Goal: Task Accomplishment & Management: Use online tool/utility

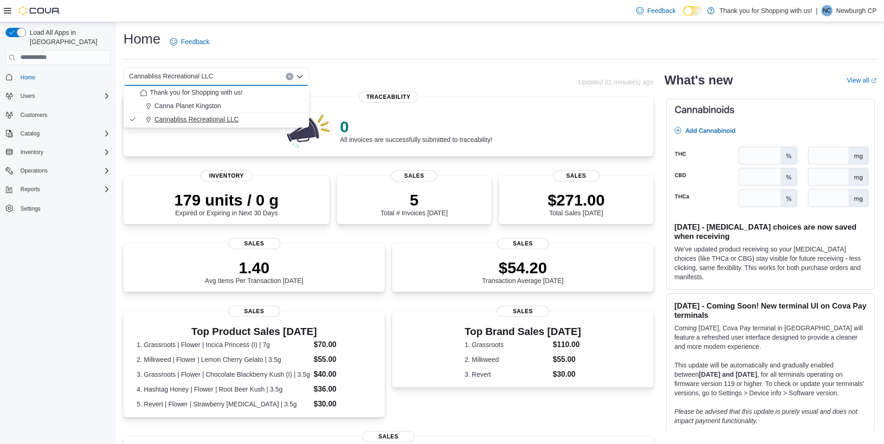
click at [260, 123] on div "Cannabliss Recreational LLC" at bounding box center [221, 119] width 163 height 9
click at [566, 187] on div "$271.00 Total Sales [DATE]" at bounding box center [576, 201] width 140 height 30
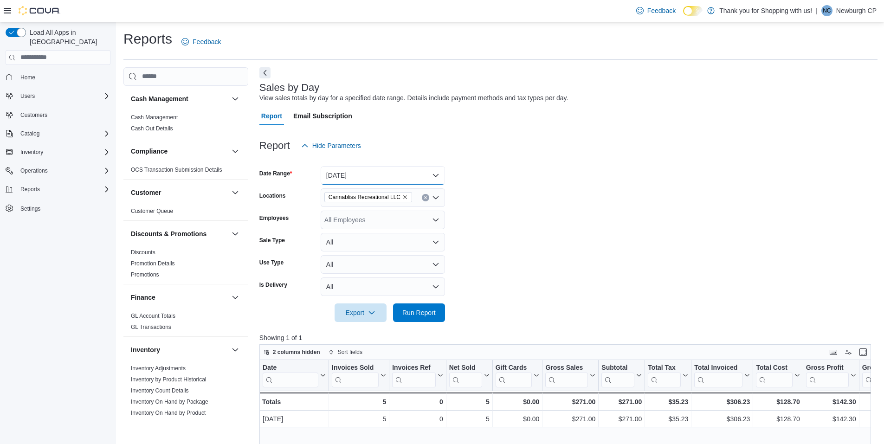
click at [369, 177] on button "Today" at bounding box center [383, 175] width 124 height 19
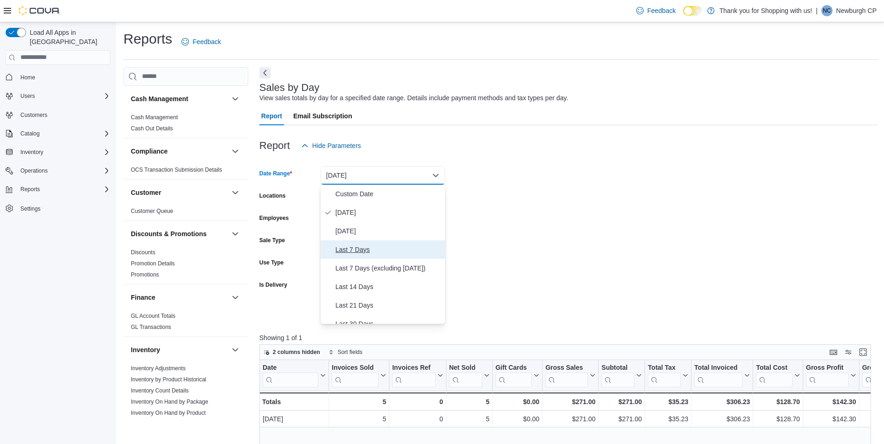
click at [368, 248] on span "Last 7 Days" at bounding box center [388, 249] width 106 height 11
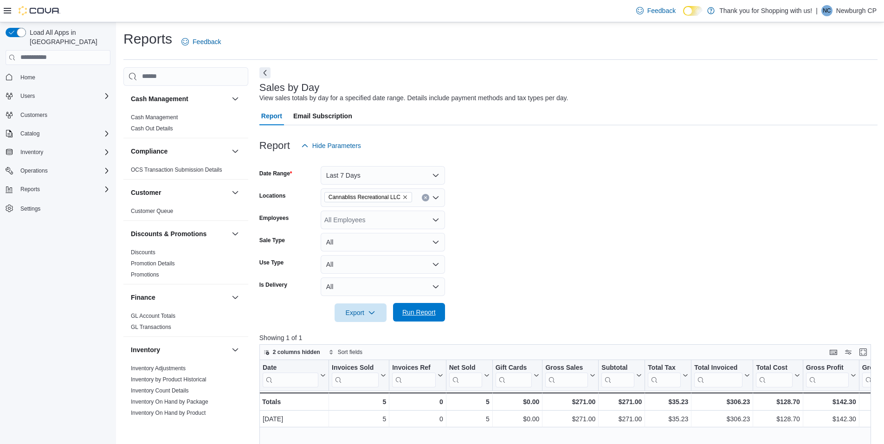
click at [423, 311] on span "Run Report" at bounding box center [418, 312] width 33 height 9
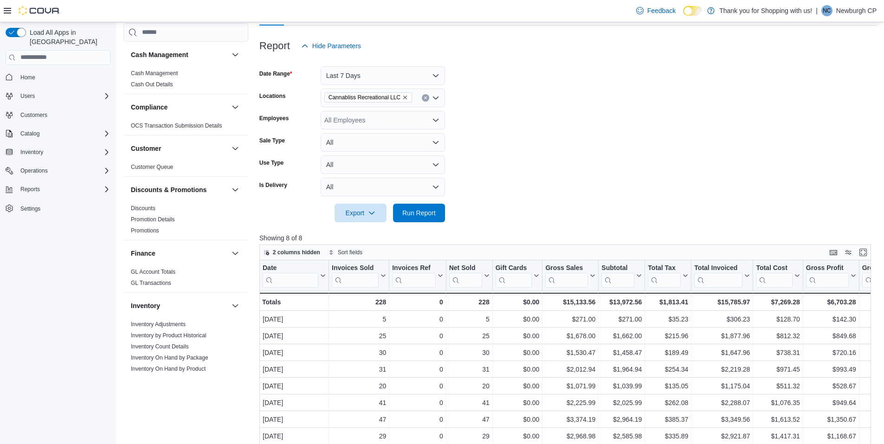
scroll to position [93, 0]
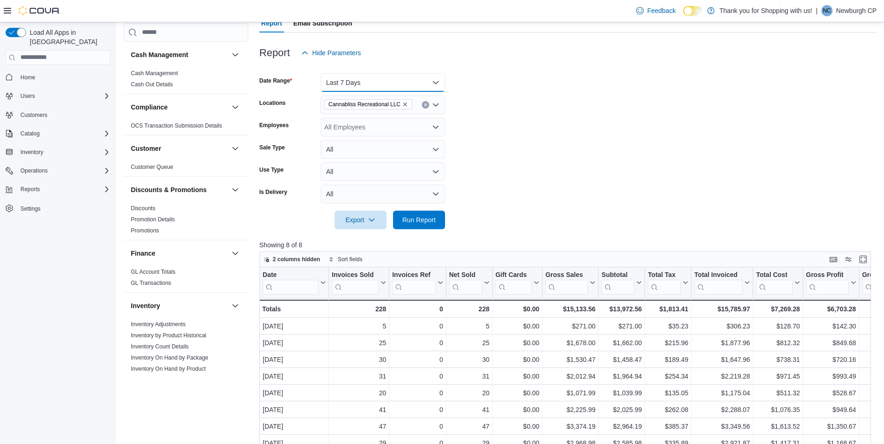
click at [364, 84] on button "Last 7 Days" at bounding box center [383, 82] width 124 height 19
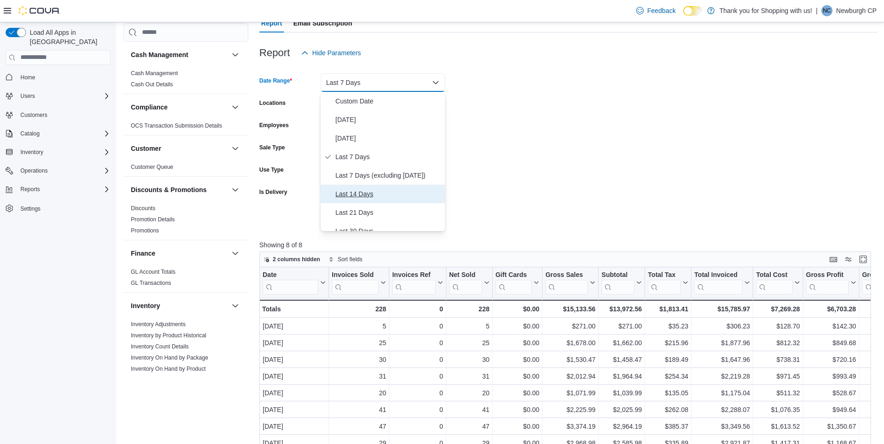
click at [372, 187] on button "Last 14 Days" at bounding box center [383, 194] width 124 height 19
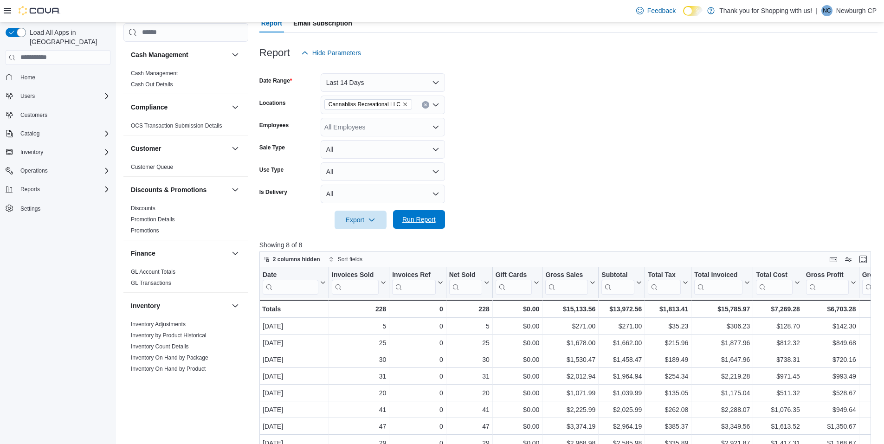
click at [435, 225] on span "Run Report" at bounding box center [419, 219] width 41 height 19
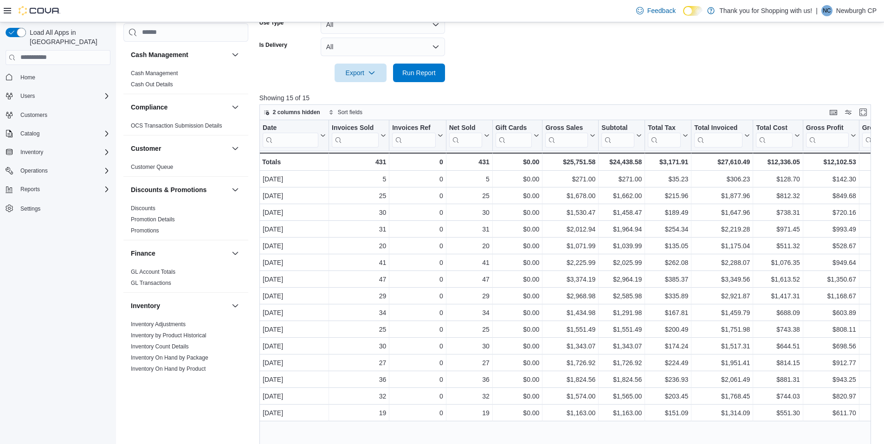
scroll to position [263, 0]
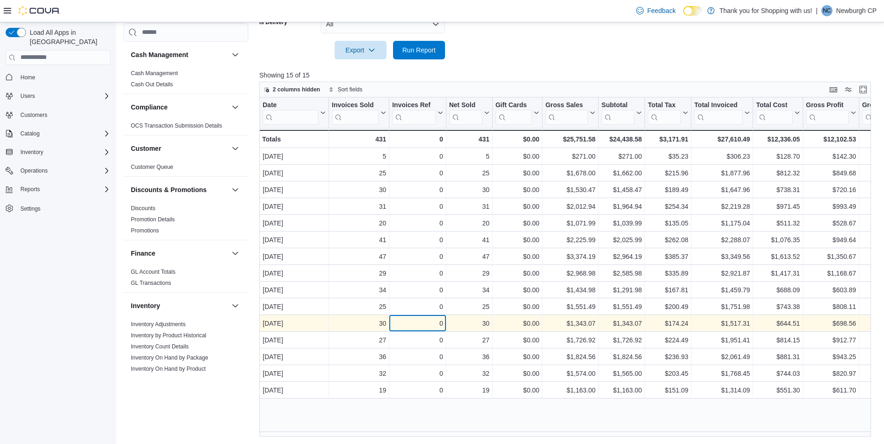
drag, startPoint x: 606, startPoint y: 259, endPoint x: 443, endPoint y: 329, distance: 177.5
click at [444, 329] on div "0 - Invoices Ref, column 3, row 11" at bounding box center [417, 323] width 57 height 17
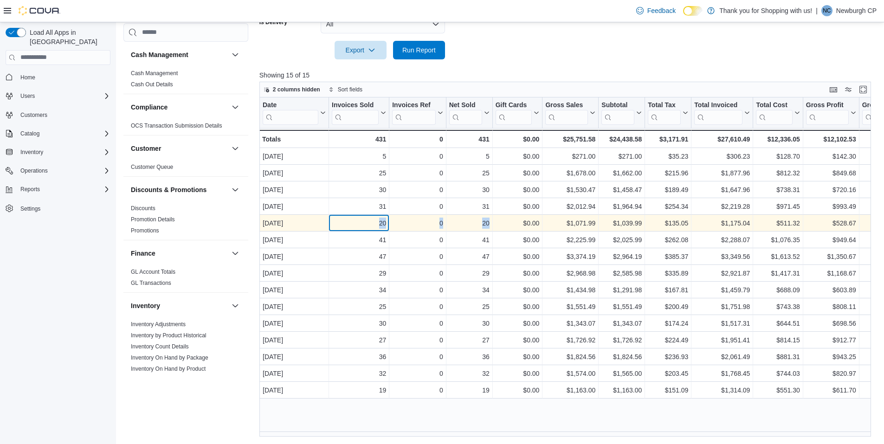
drag, startPoint x: 376, startPoint y: 225, endPoint x: 491, endPoint y: 218, distance: 115.3
click at [491, 218] on div "Sep 7, 2025 - Date, column 1, row 5 20 - Invoices Sold, column 2, row 5 0 - Inv…" at bounding box center [725, 223] width 932 height 17
drag, startPoint x: 491, startPoint y: 218, endPoint x: 489, endPoint y: 227, distance: 10.1
click at [489, 227] on div "20" at bounding box center [469, 223] width 40 height 11
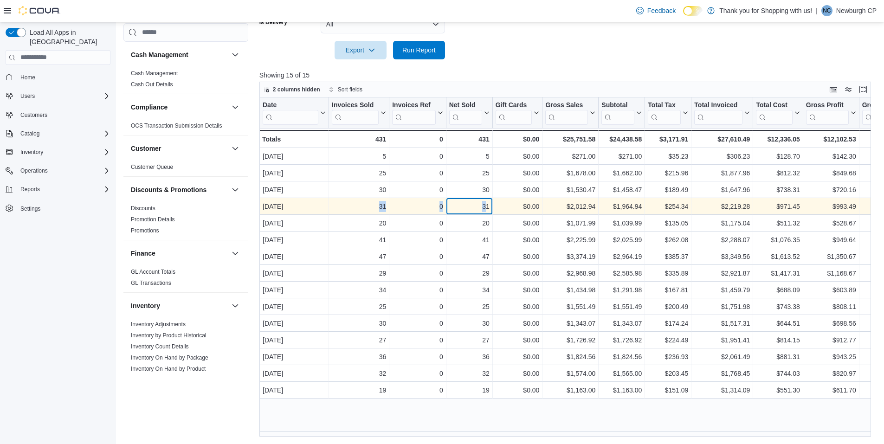
drag, startPoint x: 487, startPoint y: 208, endPoint x: 359, endPoint y: 211, distance: 128.1
click at [359, 211] on div "Sep 8, 2025 - Date, column 1, row 4 31 - Invoices Sold, column 2, row 4 0 - Inv…" at bounding box center [725, 206] width 932 height 17
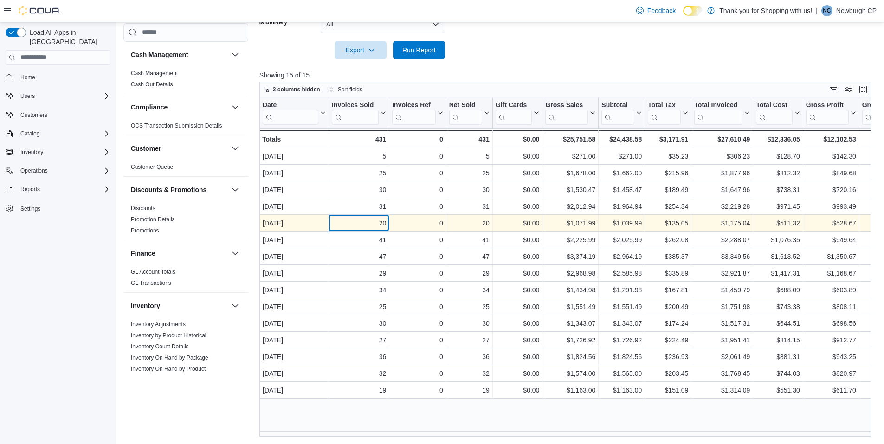
drag, startPoint x: 359, startPoint y: 211, endPoint x: 362, endPoint y: 215, distance: 4.9
click at [362, 215] on div "20 - Invoices Sold, column 2, row 5" at bounding box center [359, 223] width 60 height 17
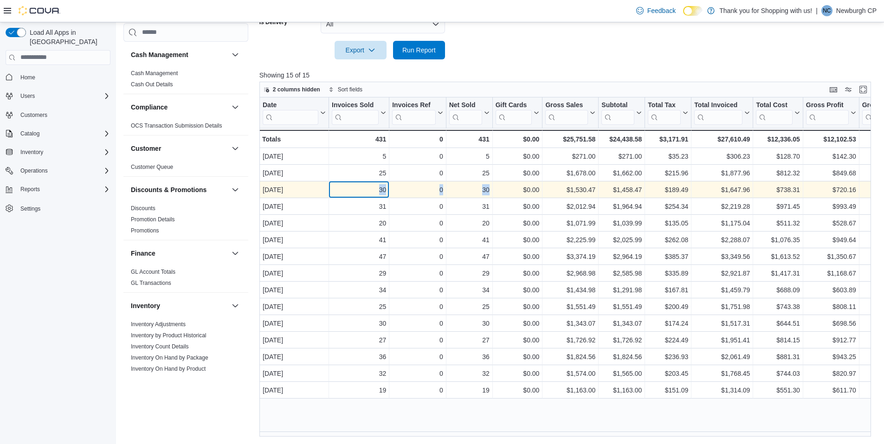
drag, startPoint x: 377, startPoint y: 191, endPoint x: 489, endPoint y: 187, distance: 111.9
click at [489, 187] on div "Sep 9, 2025 - Date, column 1, row 3 30 - Invoices Sold, column 2, row 3 0 - Inv…" at bounding box center [725, 189] width 932 height 17
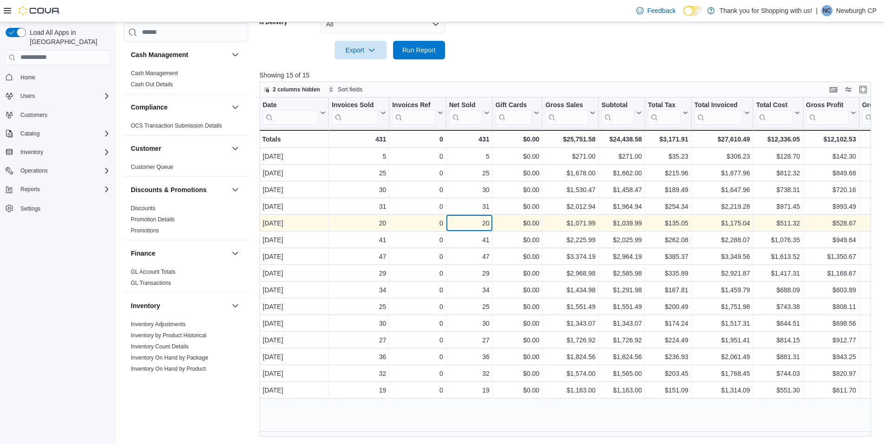
drag, startPoint x: 489, startPoint y: 187, endPoint x: 467, endPoint y: 228, distance: 46.5
click at [467, 228] on div "20" at bounding box center [469, 223] width 40 height 11
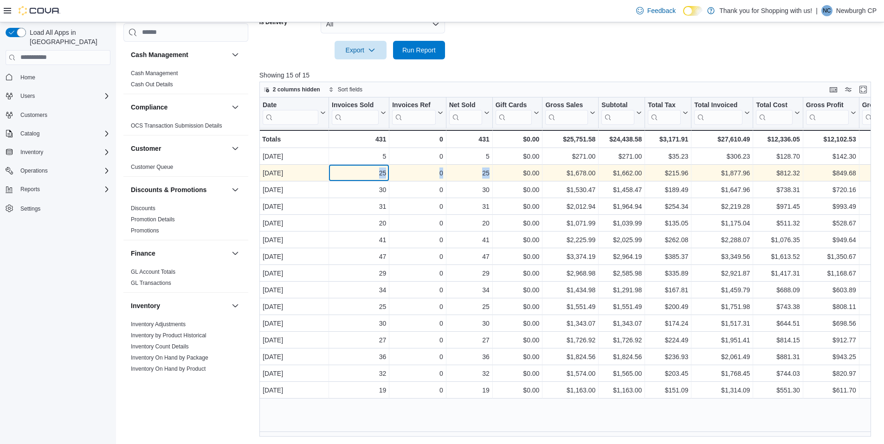
drag, startPoint x: 376, startPoint y: 173, endPoint x: 495, endPoint y: 176, distance: 118.4
click at [495, 176] on div "Sep 10, 2025 - Date, column 1, row 2 25 - Invoices Sold, column 2, row 2 0 - In…" at bounding box center [725, 173] width 932 height 17
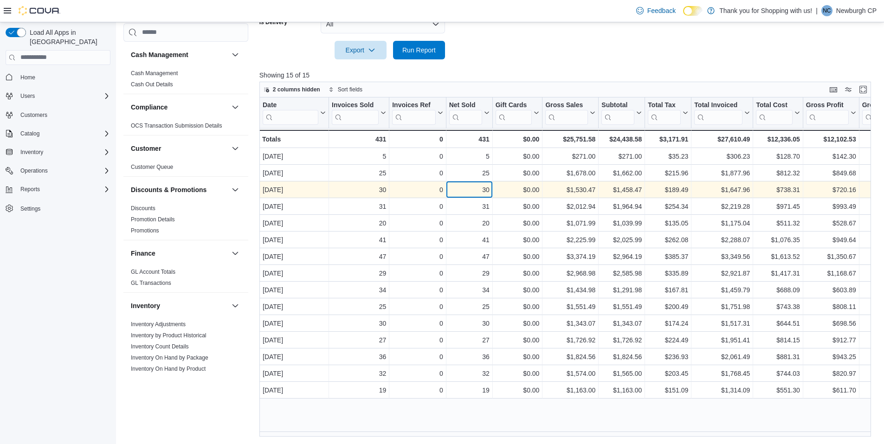
drag, startPoint x: 495, startPoint y: 176, endPoint x: 484, endPoint y: 184, distance: 13.2
click at [484, 184] on div "30" at bounding box center [469, 189] width 40 height 11
drag, startPoint x: 377, startPoint y: 190, endPoint x: 498, endPoint y: 191, distance: 121.1
click at [498, 191] on div "Sep 9, 2025 - Date, column 1, row 3 30 - Invoices Sold, column 2, row 3 0 - Inv…" at bounding box center [725, 189] width 932 height 17
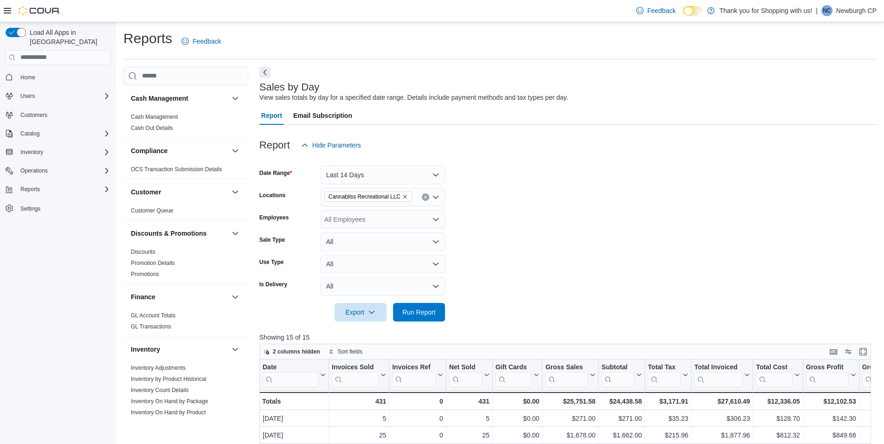
scroll to position [0, 0]
click at [404, 197] on icon "Remove Cannabliss Recreational LLC from selection in this group" at bounding box center [405, 197] width 6 height 6
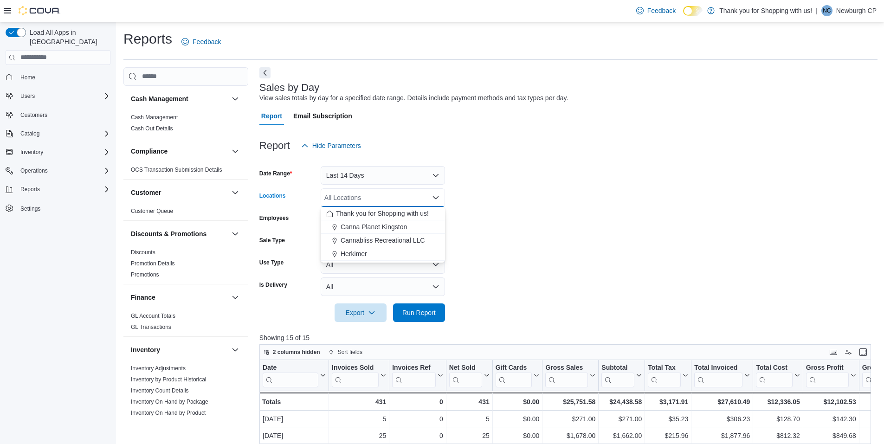
click at [510, 194] on form "Date Range Last 14 Days Locations All Locations Combo box. Selected. Combo box …" at bounding box center [568, 238] width 618 height 167
click at [441, 199] on div "All Locations" at bounding box center [383, 197] width 124 height 19
click at [471, 192] on form "Date Range Last 14 Days Locations All Locations Combo box. Selected. Combo box …" at bounding box center [568, 238] width 618 height 167
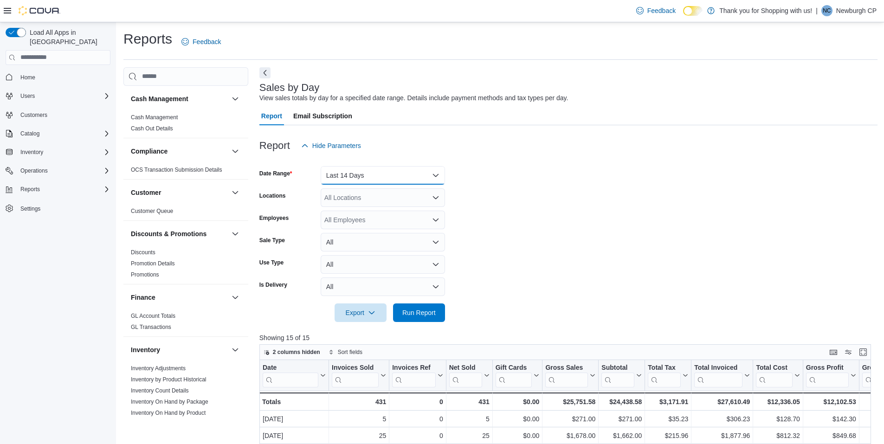
click at [404, 176] on button "Last 14 Days" at bounding box center [383, 175] width 124 height 19
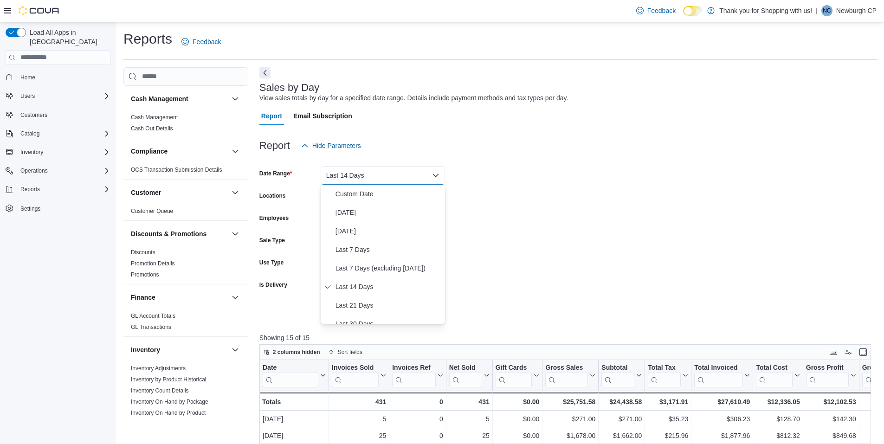
click at [552, 172] on form "Date Range Last 14 Days Locations All Locations Employees All Employees Sale Ty…" at bounding box center [568, 238] width 618 height 167
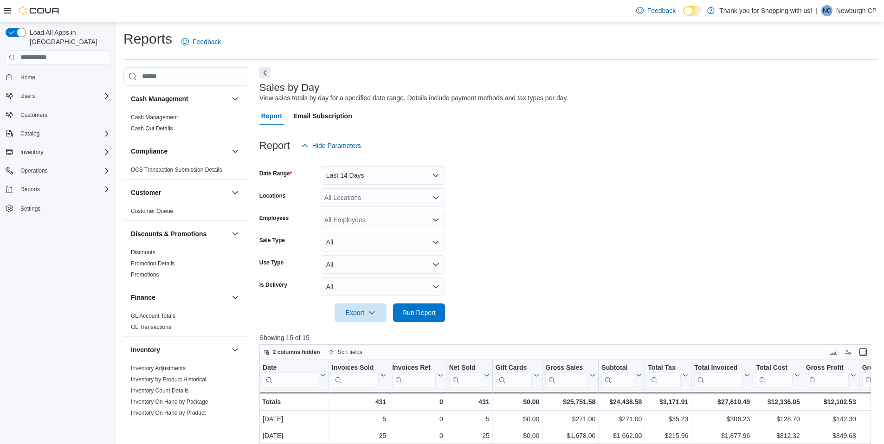
click at [432, 194] on icon "Open list of options" at bounding box center [435, 197] width 7 height 7
click at [473, 193] on form "Date Range Last 14 Days Locations All Locations Combo box. Selected. Combo box …" at bounding box center [568, 238] width 618 height 167
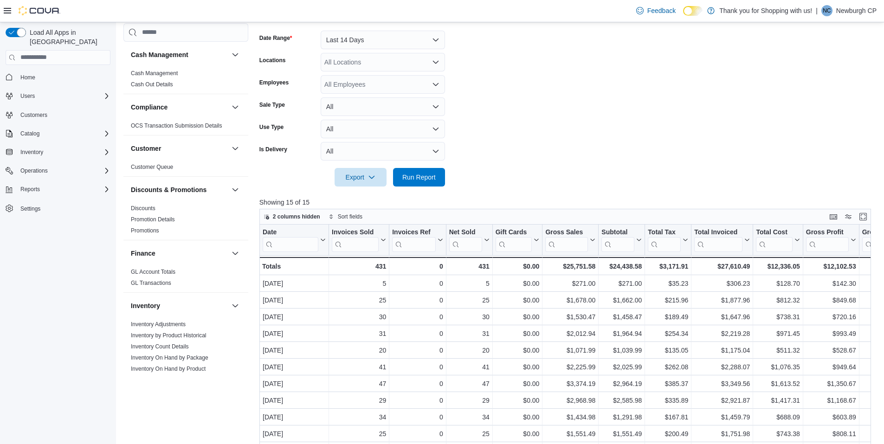
scroll to position [139, 0]
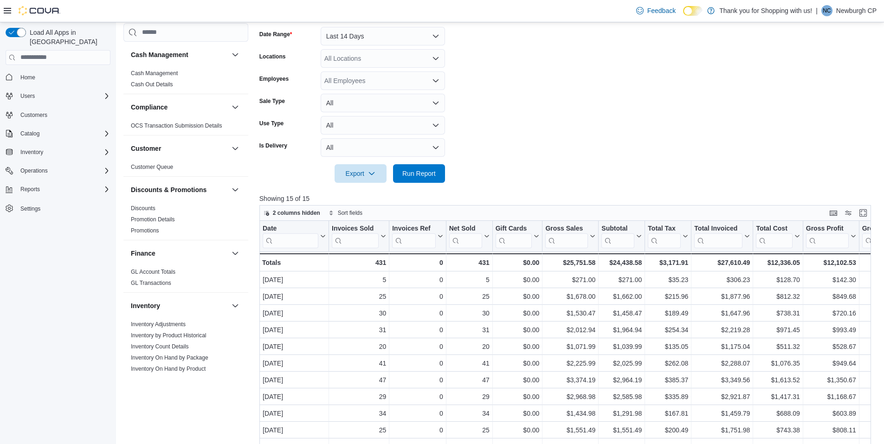
drag, startPoint x: 467, startPoint y: 384, endPoint x: 640, endPoint y: 131, distance: 306.4
click at [640, 131] on form "Date Range Last 14 Days Locations All Locations Employees All Employees Sale Ty…" at bounding box center [568, 99] width 618 height 167
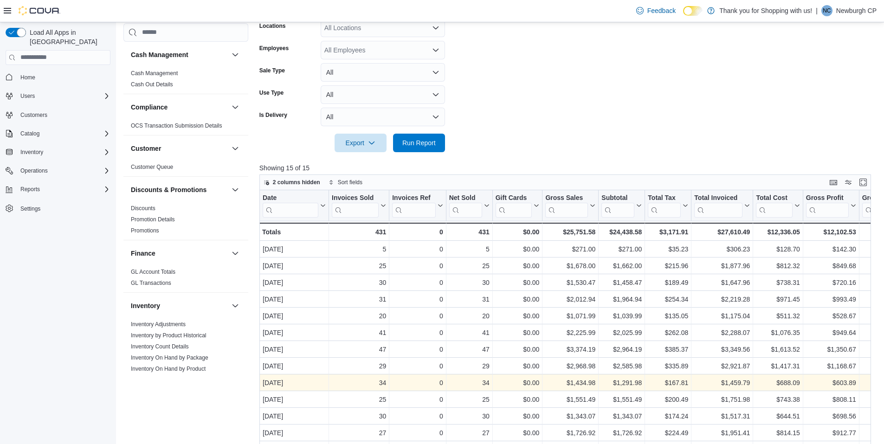
scroll to position [31, 0]
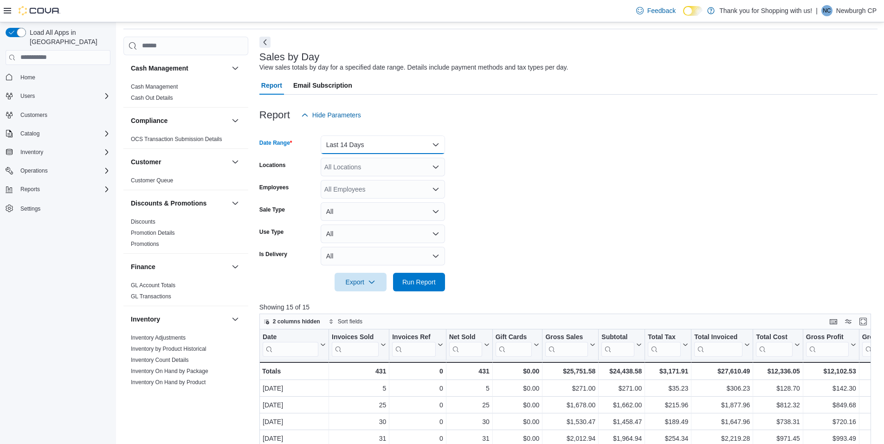
click at [383, 142] on button "Last 14 Days" at bounding box center [383, 144] width 124 height 19
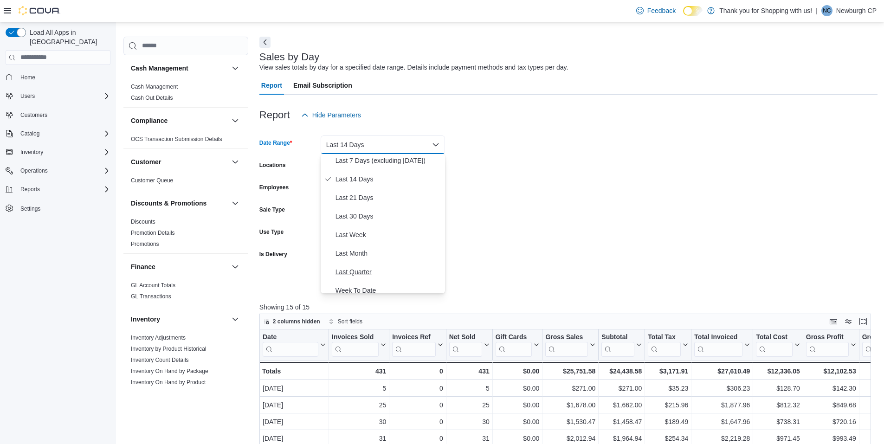
scroll to position [46, 0]
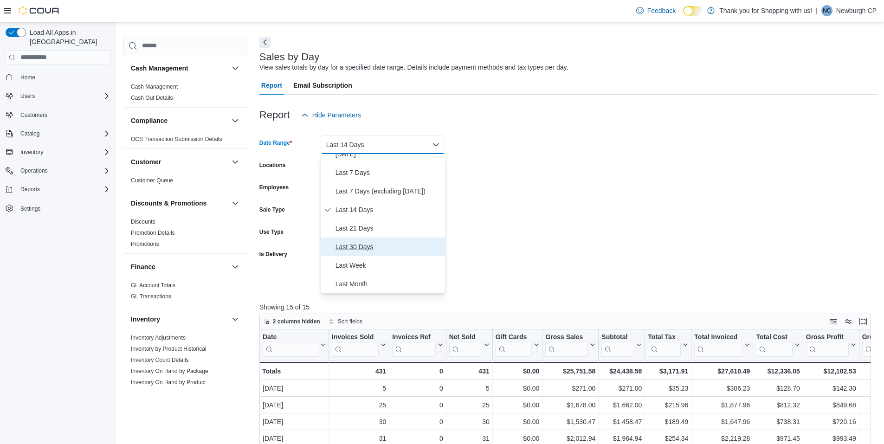
click at [383, 248] on span "Last 30 Days" at bounding box center [388, 246] width 106 height 11
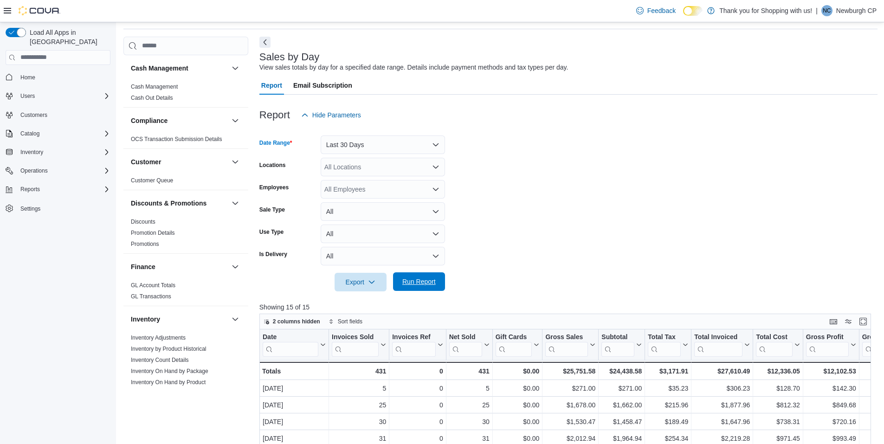
click at [411, 279] on span "Run Report" at bounding box center [418, 281] width 33 height 9
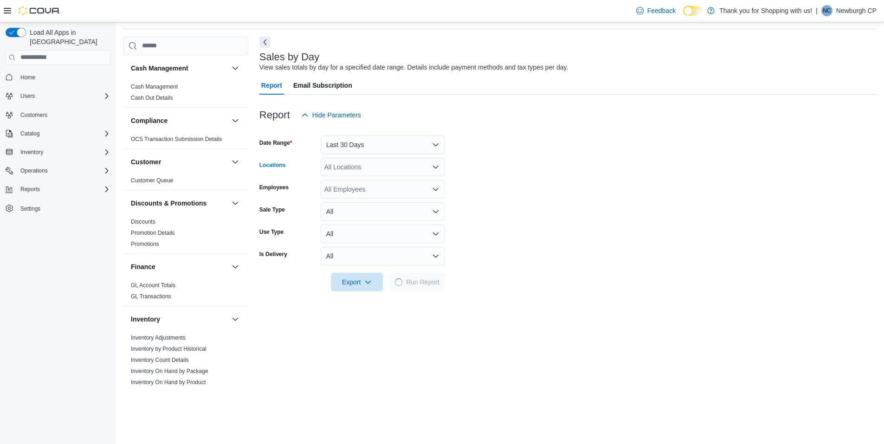
click at [389, 173] on div "All Locations" at bounding box center [383, 167] width 124 height 19
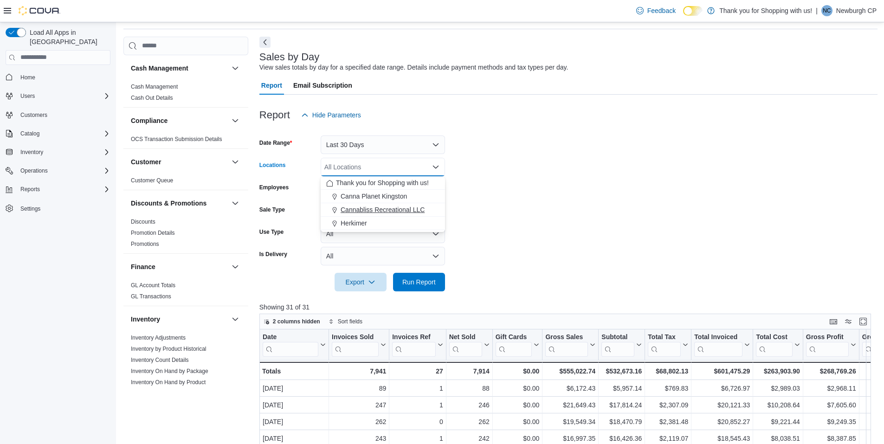
click at [386, 208] on span "Cannabliss Recreational LLC" at bounding box center [383, 209] width 84 height 9
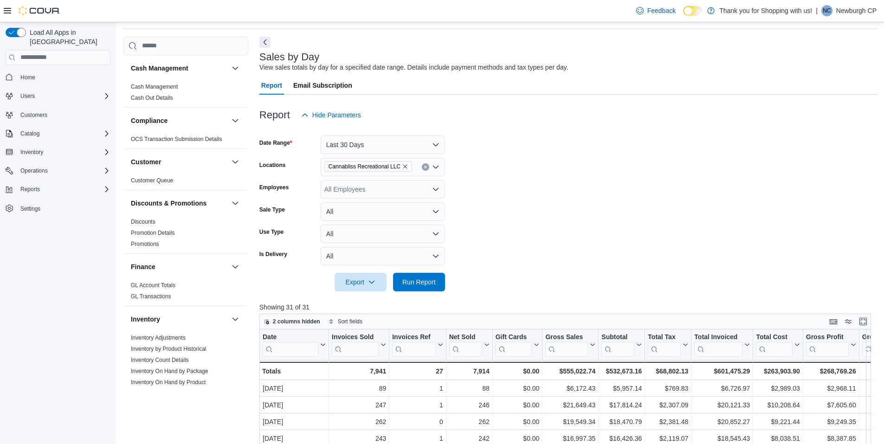
click at [583, 215] on form "Date Range Last 30 Days Locations Cannabliss Recreational LLC Employees All Emp…" at bounding box center [568, 207] width 618 height 167
click at [377, 196] on div "All Employees" at bounding box center [383, 189] width 124 height 19
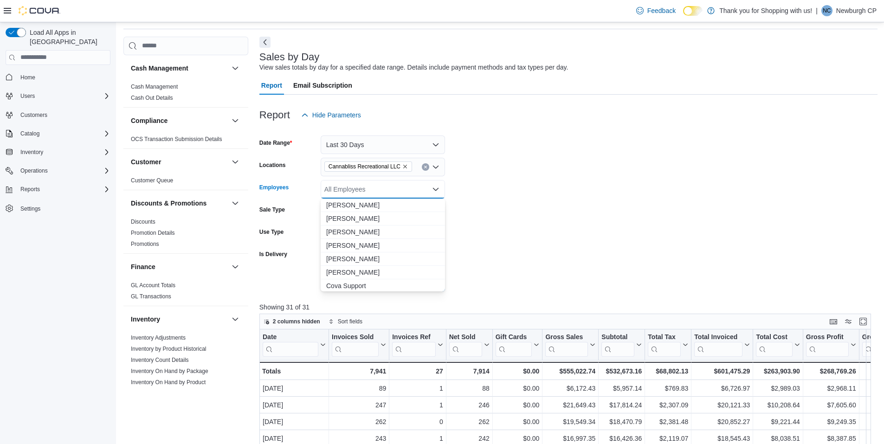
click at [530, 203] on form "Date Range Last 30 Days Locations Cannabliss Recreational LLC Employees All Emp…" at bounding box center [568, 207] width 618 height 167
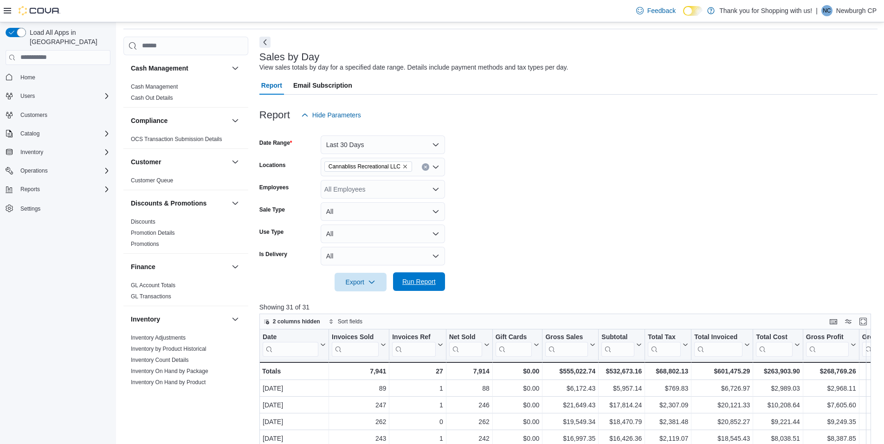
click at [411, 277] on span "Run Report" at bounding box center [419, 281] width 41 height 19
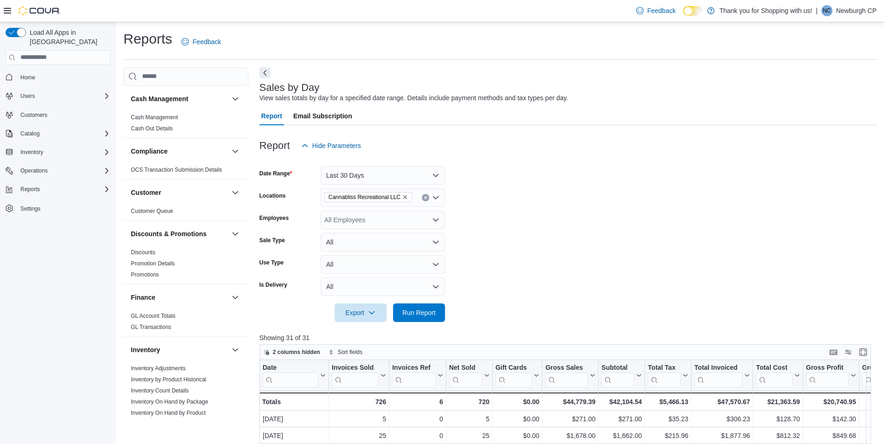
drag, startPoint x: 164, startPoint y: 143, endPoint x: 485, endPoint y: 135, distance: 320.7
click at [485, 135] on div at bounding box center [568, 130] width 618 height 11
drag, startPoint x: 365, startPoint y: 153, endPoint x: 306, endPoint y: 153, distance: 58.5
drag, startPoint x: 306, startPoint y: 153, endPoint x: 454, endPoint y: 63, distance: 172.6
click at [454, 63] on div "Reports Feedback Cash Management Cash Management Cash Out Details Compliance OC…" at bounding box center [500, 365] width 754 height 670
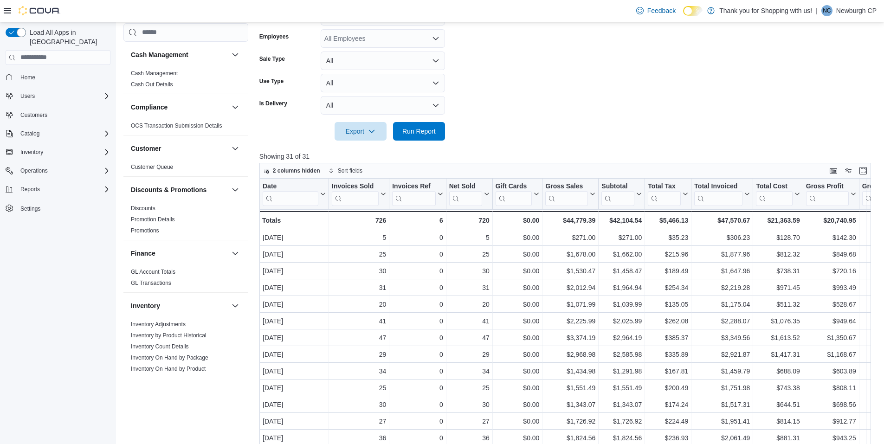
scroll to position [186, 0]
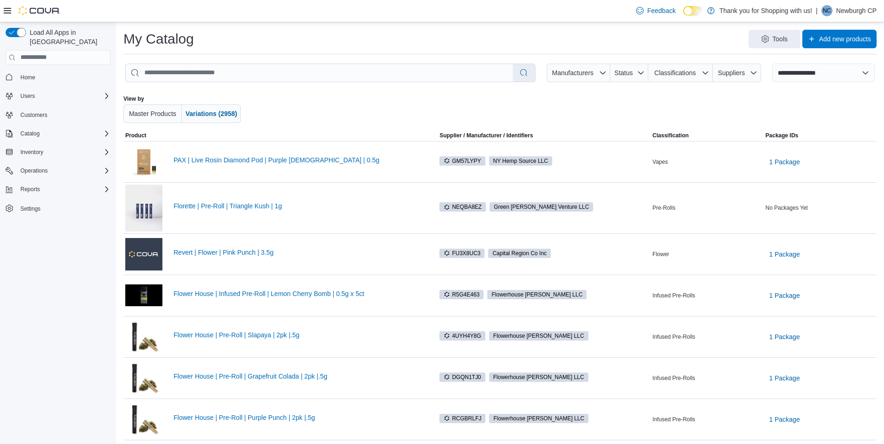
select select "**********"
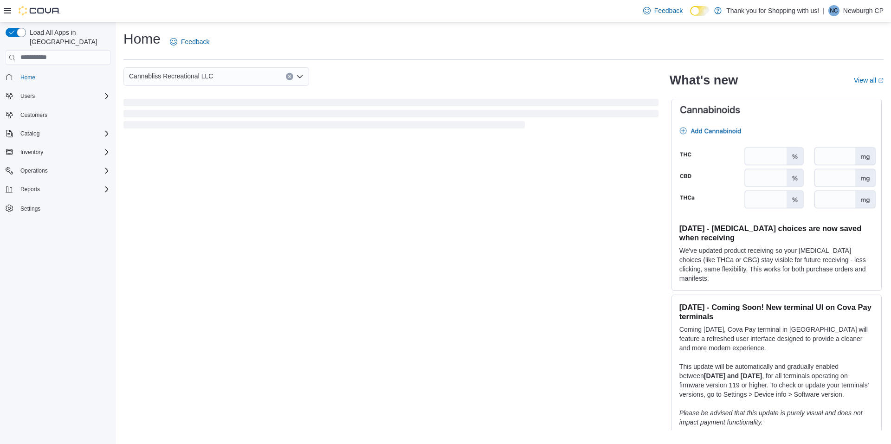
click at [236, 79] on div "Cannabliss Recreational LLC" at bounding box center [216, 76] width 186 height 19
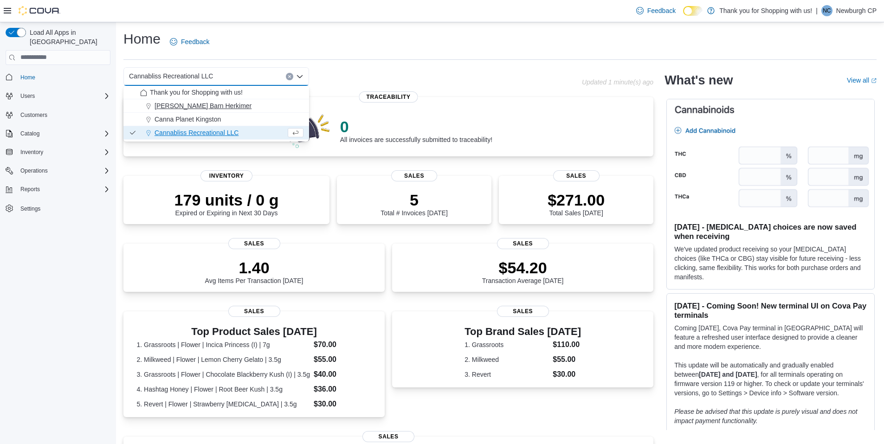
click at [233, 107] on div "Budd Barn Herkimer" at bounding box center [221, 105] width 163 height 9
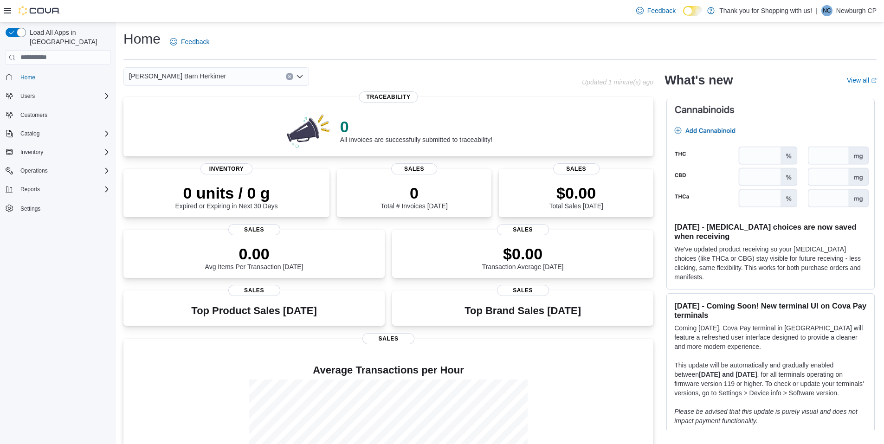
click at [232, 80] on div "Budd Barn Herkimer Combo box. Selected. Budd Barn Herkimer. Press Backspace to …" at bounding box center [216, 76] width 186 height 19
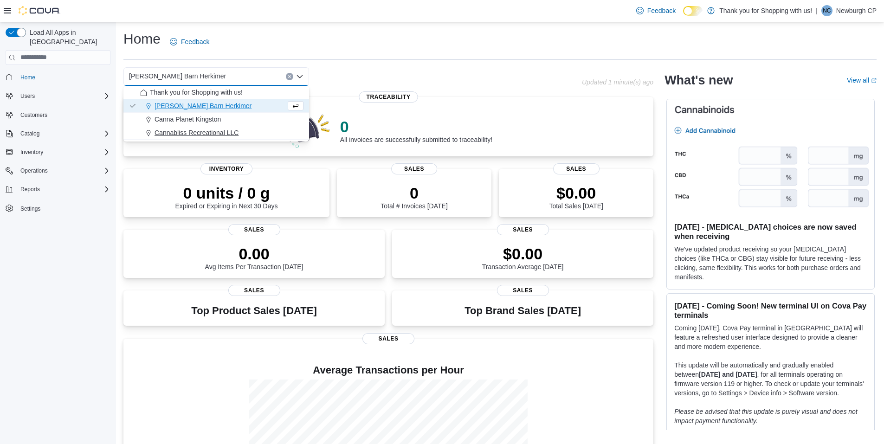
click at [226, 130] on span "Cannabliss Recreational LLC" at bounding box center [197, 132] width 84 height 9
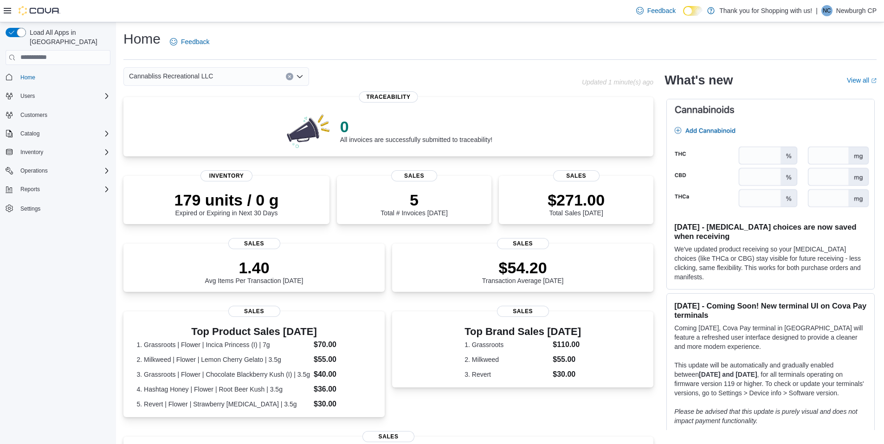
click at [237, 79] on div "Cannabliss Recreational LLC" at bounding box center [216, 76] width 186 height 19
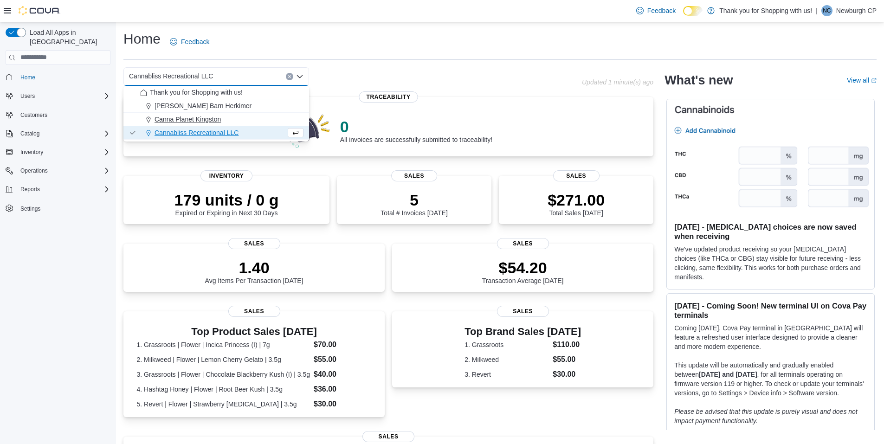
click at [225, 114] on button "Canna Planet Kingston" at bounding box center [216, 119] width 186 height 13
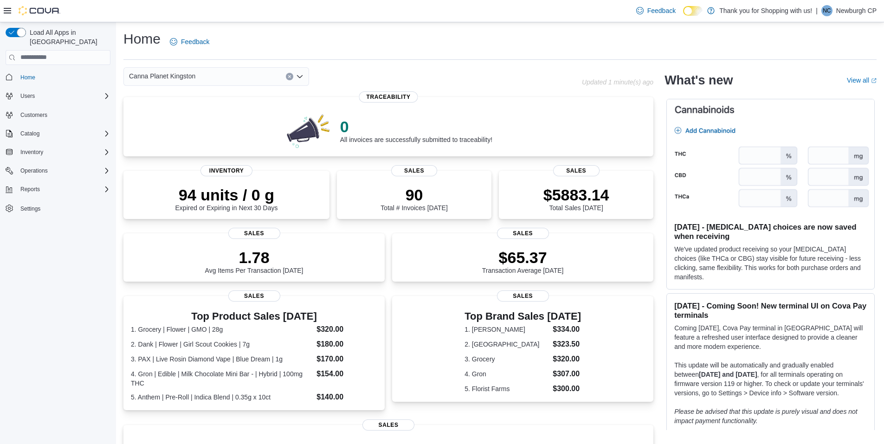
click at [231, 78] on div "Canna Planet Kingston Combo box. Selected. Canna Planet Kingston. Press Backspa…" at bounding box center [216, 76] width 186 height 19
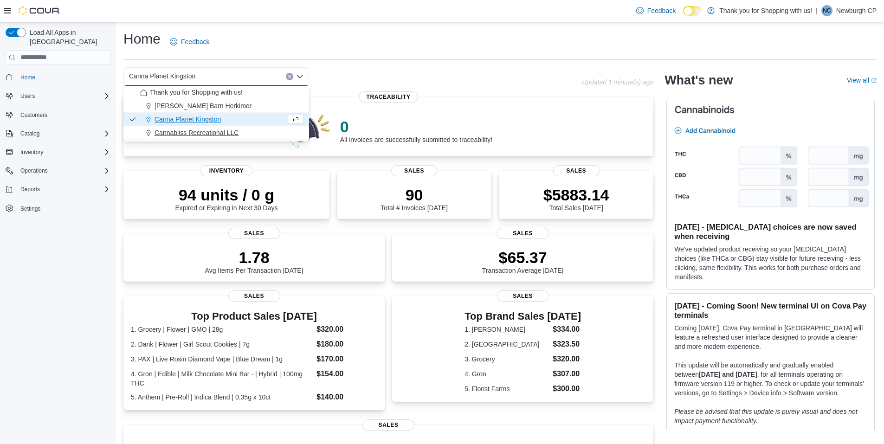
click at [230, 130] on span "Cannabliss Recreational LLC" at bounding box center [197, 132] width 84 height 9
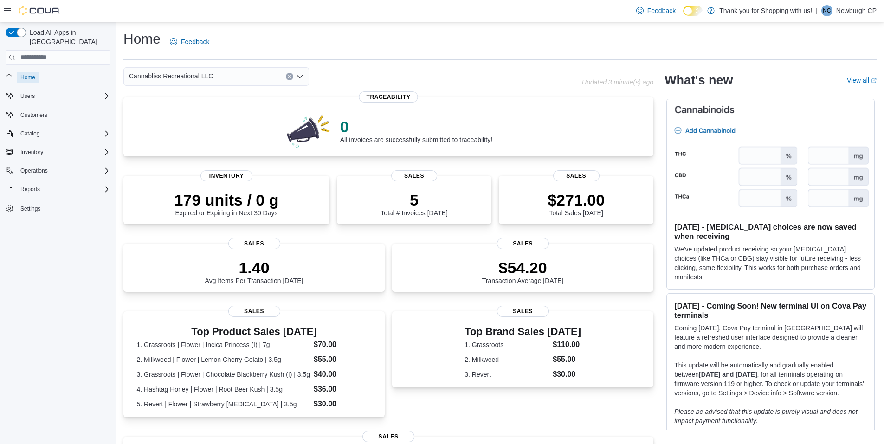
click at [31, 71] on span "Home" at bounding box center [64, 77] width 94 height 12
click at [33, 128] on span "Catalog" at bounding box center [29, 133] width 19 height 11
click at [39, 169] on span "My Catalog (Beta)" at bounding box center [39, 172] width 45 height 7
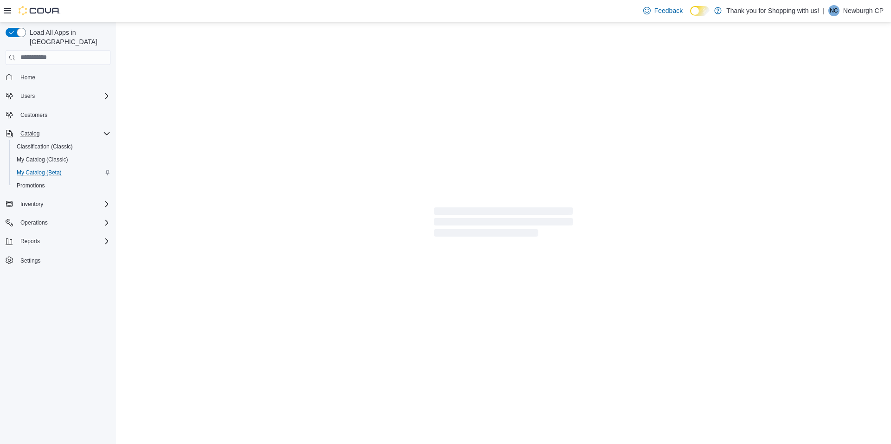
select select "**********"
